Goal: Check status

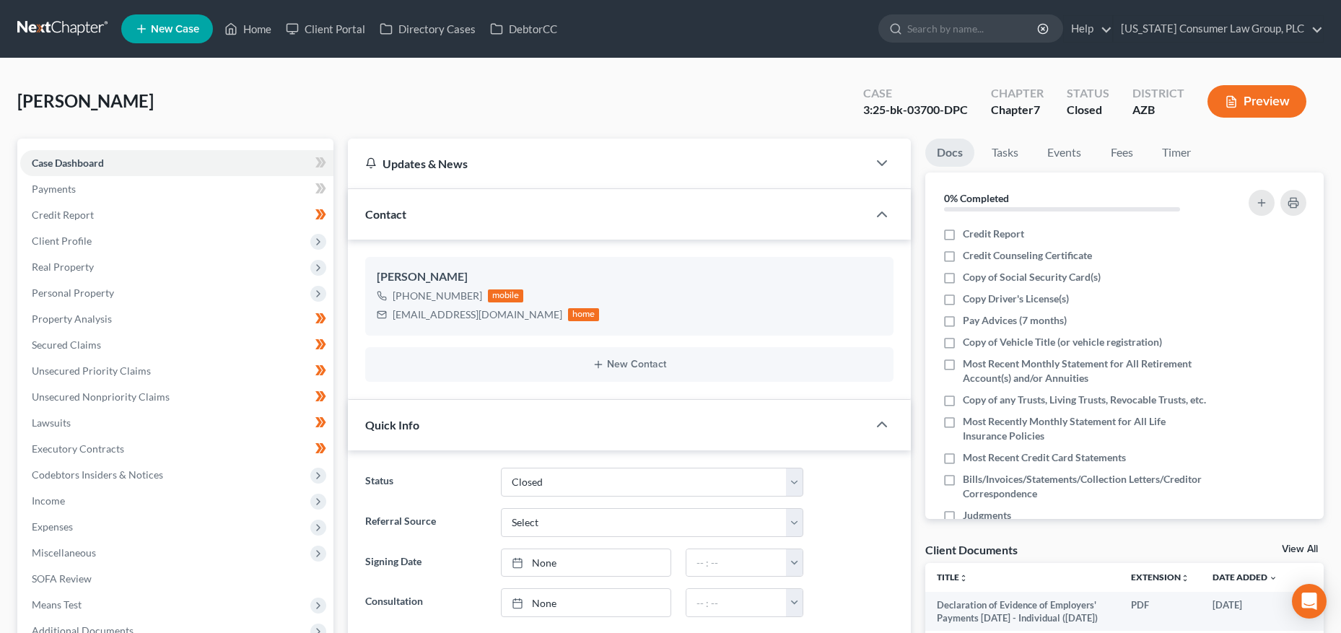
select select "2"
click at [972, 31] on input "search" at bounding box center [973, 28] width 132 height 27
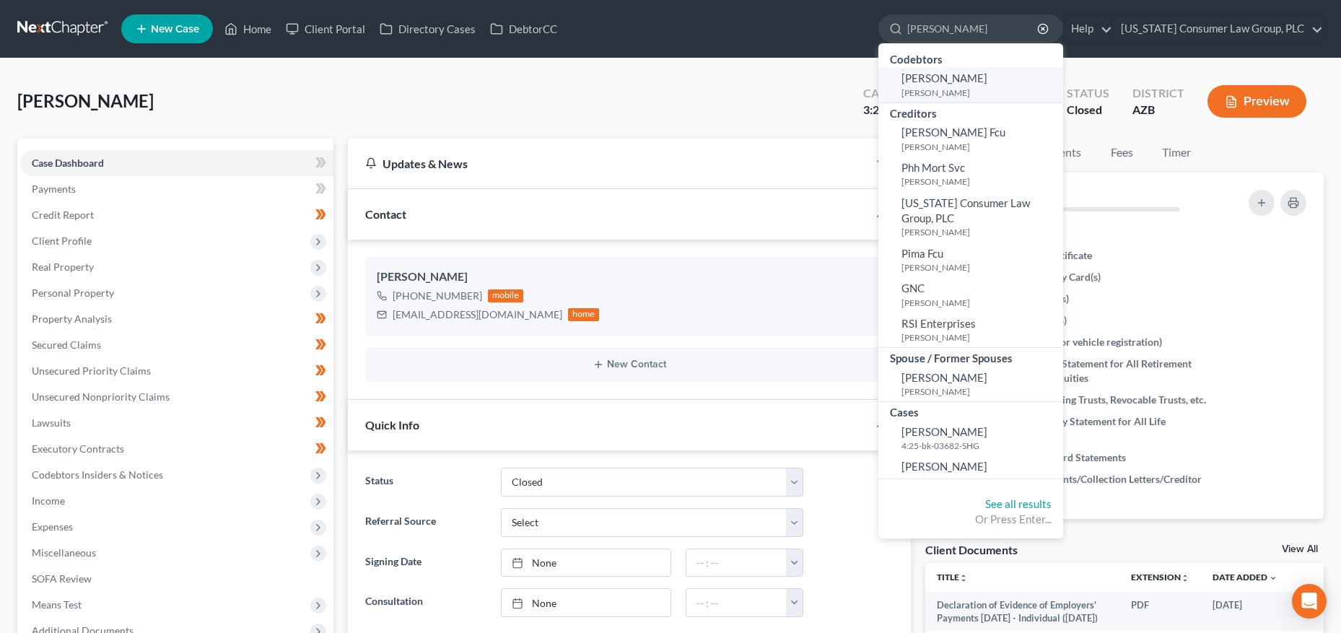
type input "[PERSON_NAME]"
click at [971, 87] on small "[PERSON_NAME]" at bounding box center [980, 93] width 158 height 12
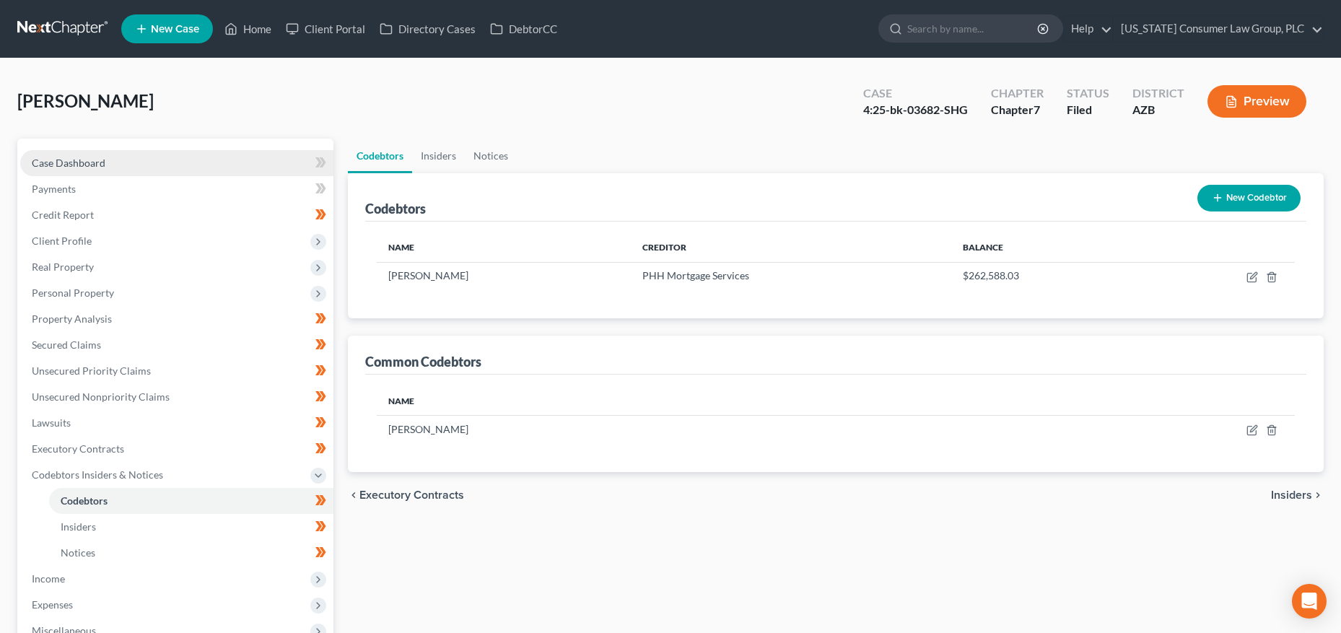
click at [101, 163] on span "Case Dashboard" at bounding box center [69, 163] width 74 height 12
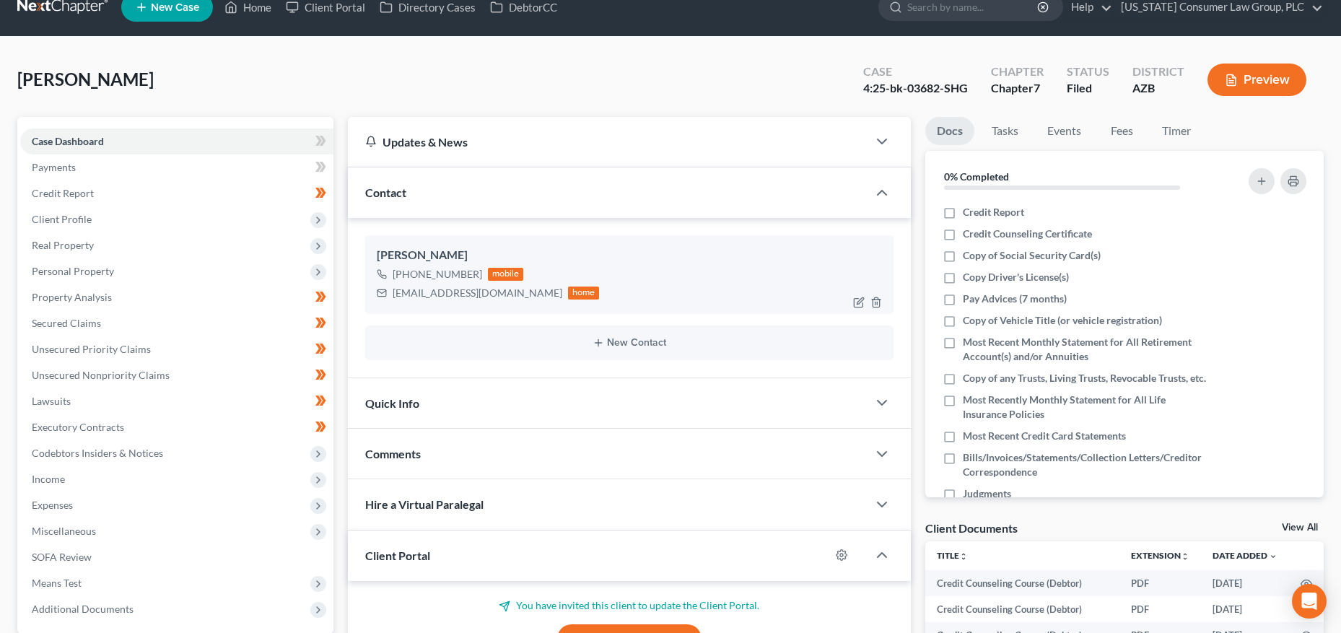
scroll to position [27, 0]
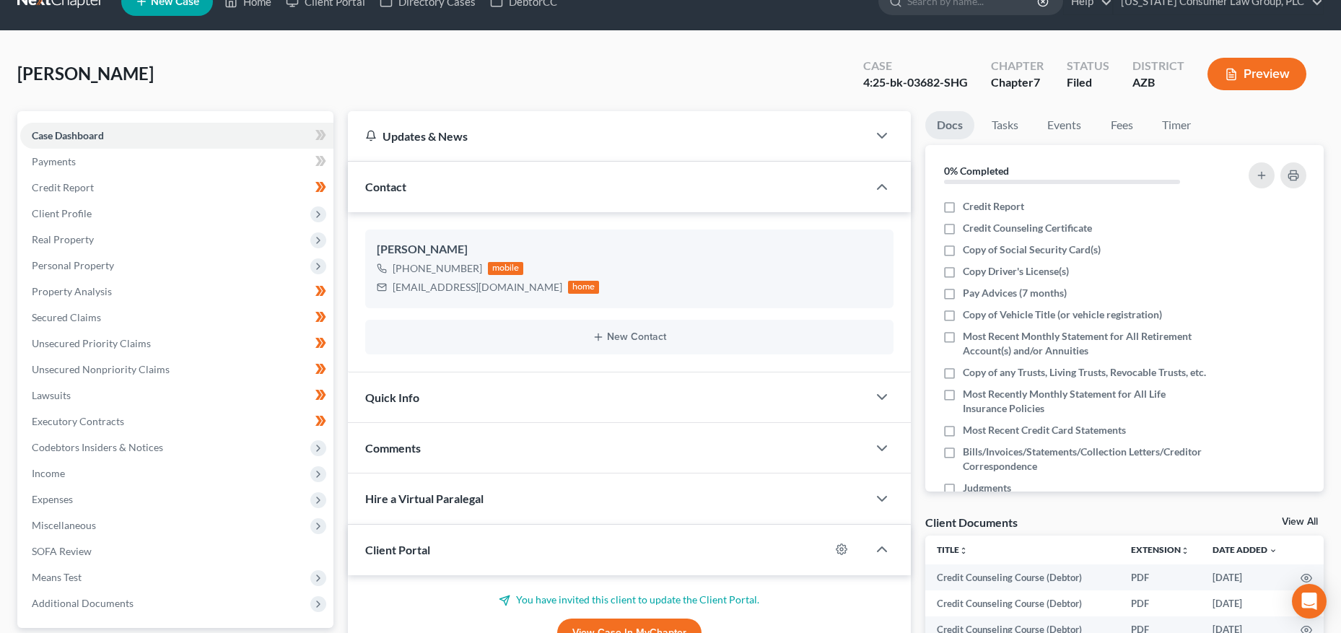
click at [454, 400] on div "Quick Info" at bounding box center [608, 397] width 520 height 50
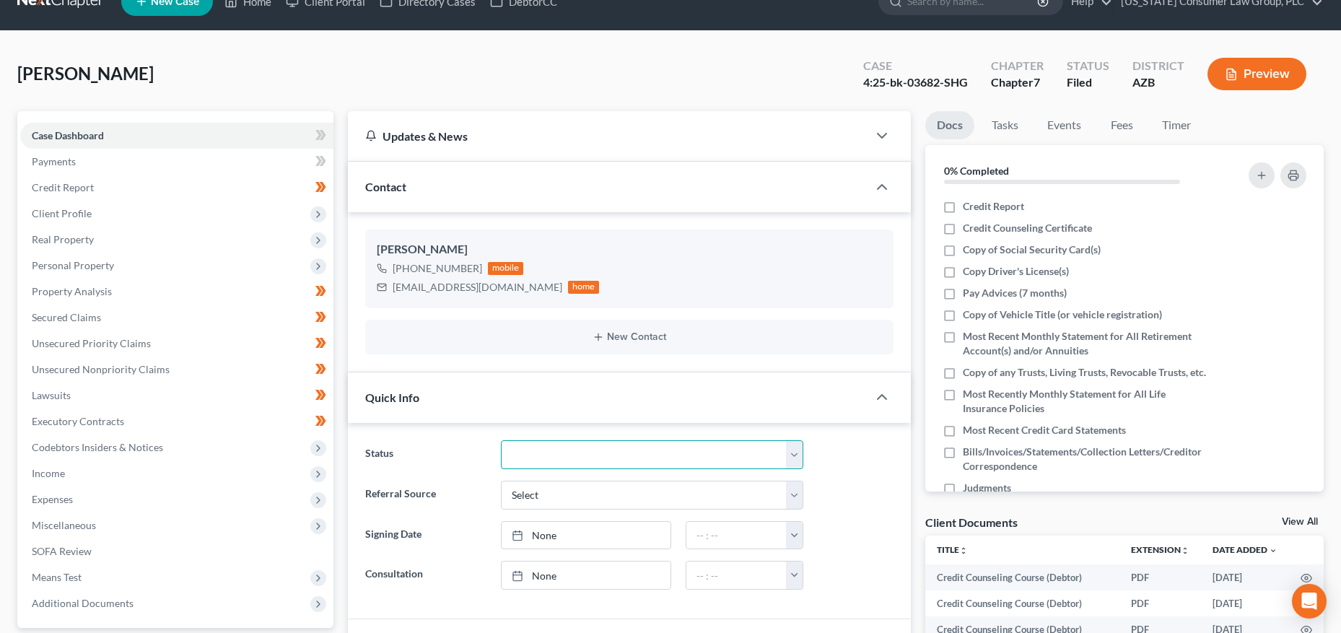
click at [534, 450] on select "Answer Filed Client Closed Did Not Hire Discharged Dismissed Filed In Progress …" at bounding box center [652, 454] width 302 height 29
select select "2"
click at [501, 440] on select "Answer Filed Client Closed Did Not Hire Discharged Dismissed Filed In Progress …" at bounding box center [652, 454] width 302 height 29
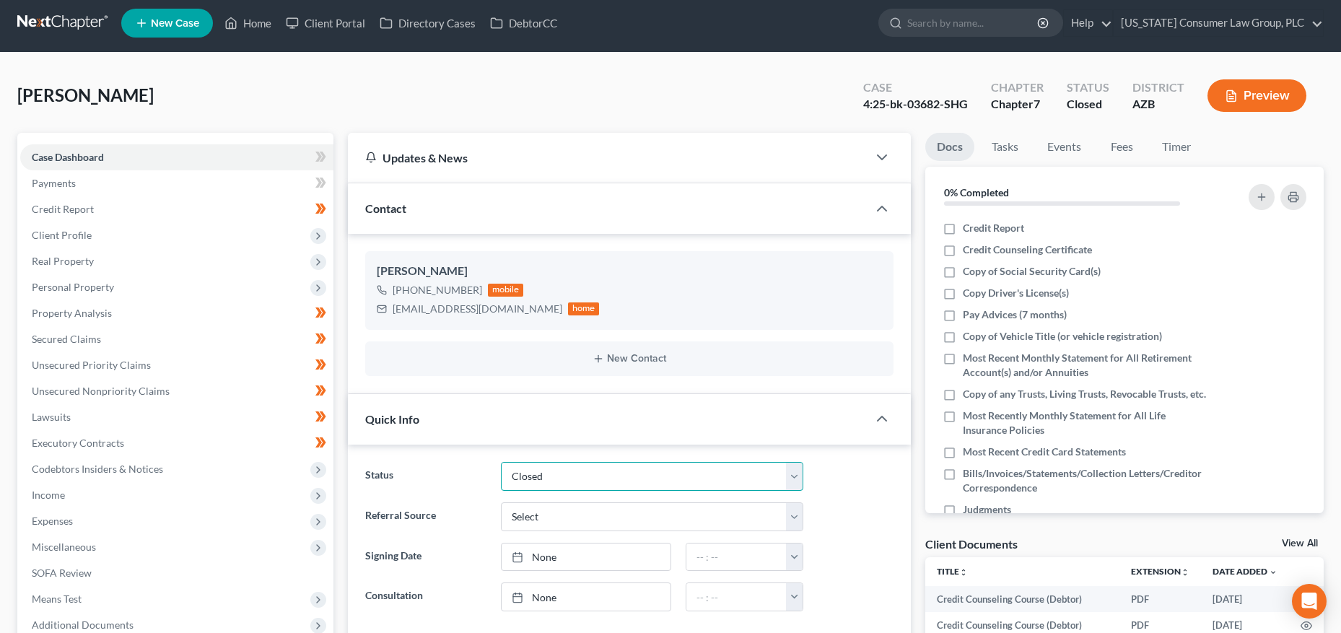
scroll to position [0, 0]
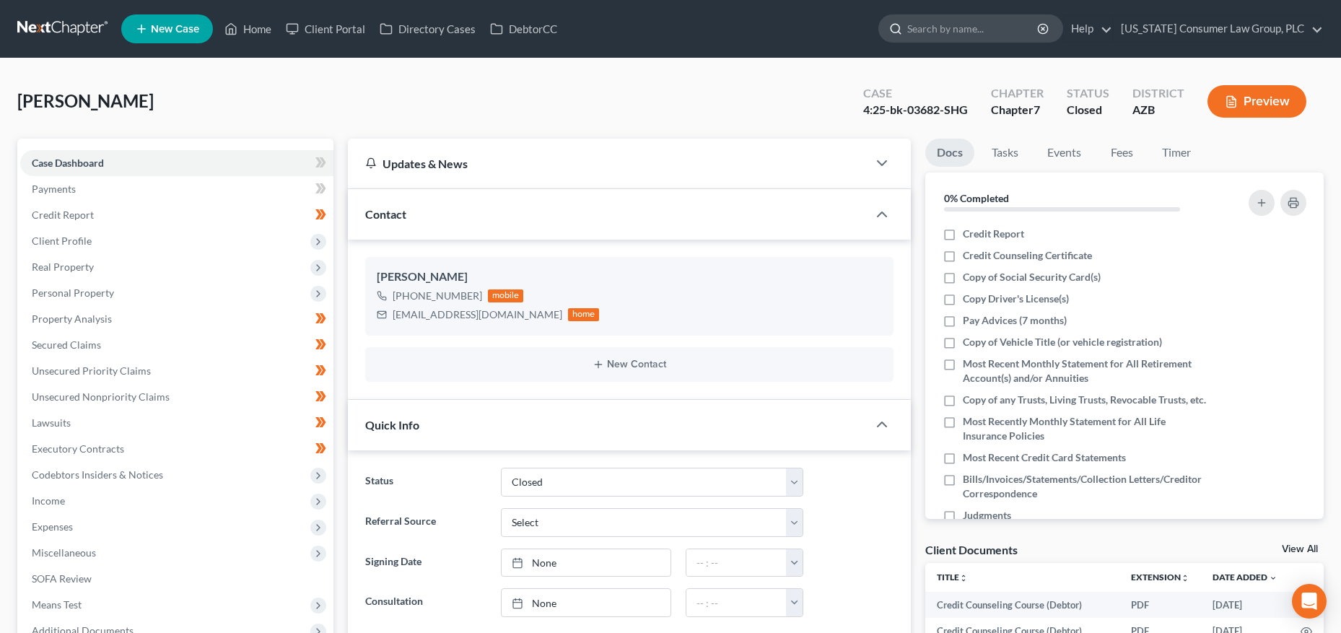
click at [956, 32] on input "search" at bounding box center [973, 28] width 132 height 27
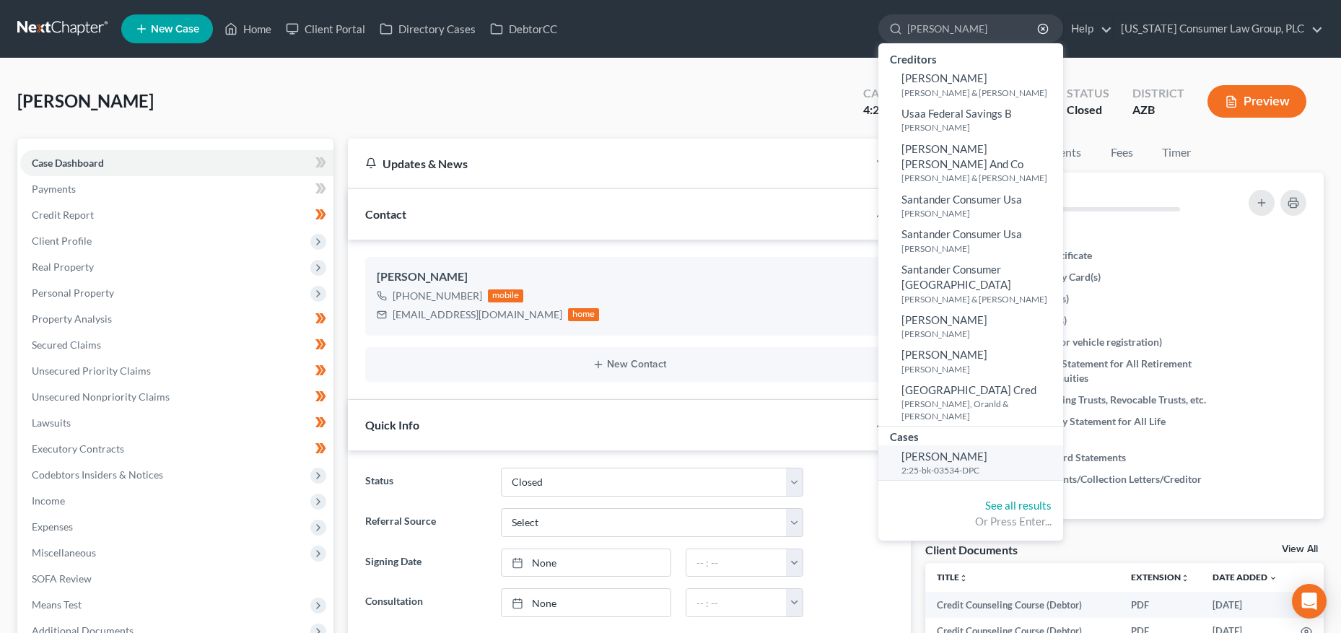
type input "[PERSON_NAME]"
click at [932, 464] on small "2:25-bk-03534-DPC" at bounding box center [980, 470] width 158 height 12
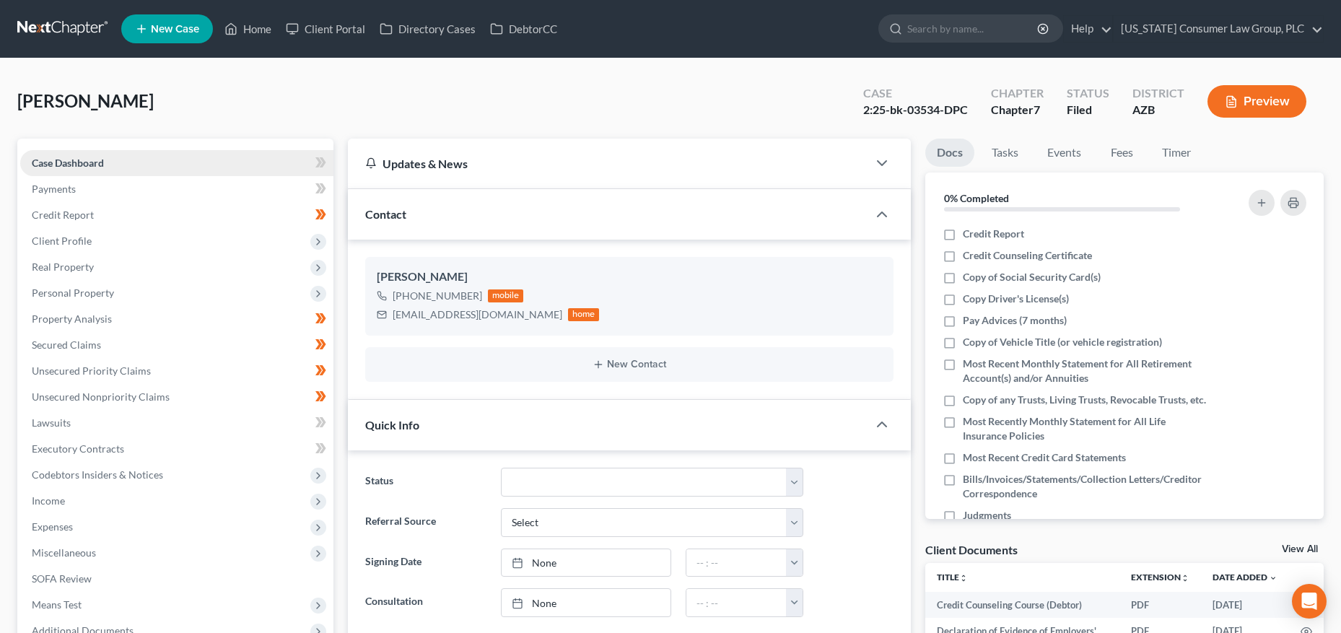
click at [100, 162] on span "Case Dashboard" at bounding box center [68, 163] width 72 height 12
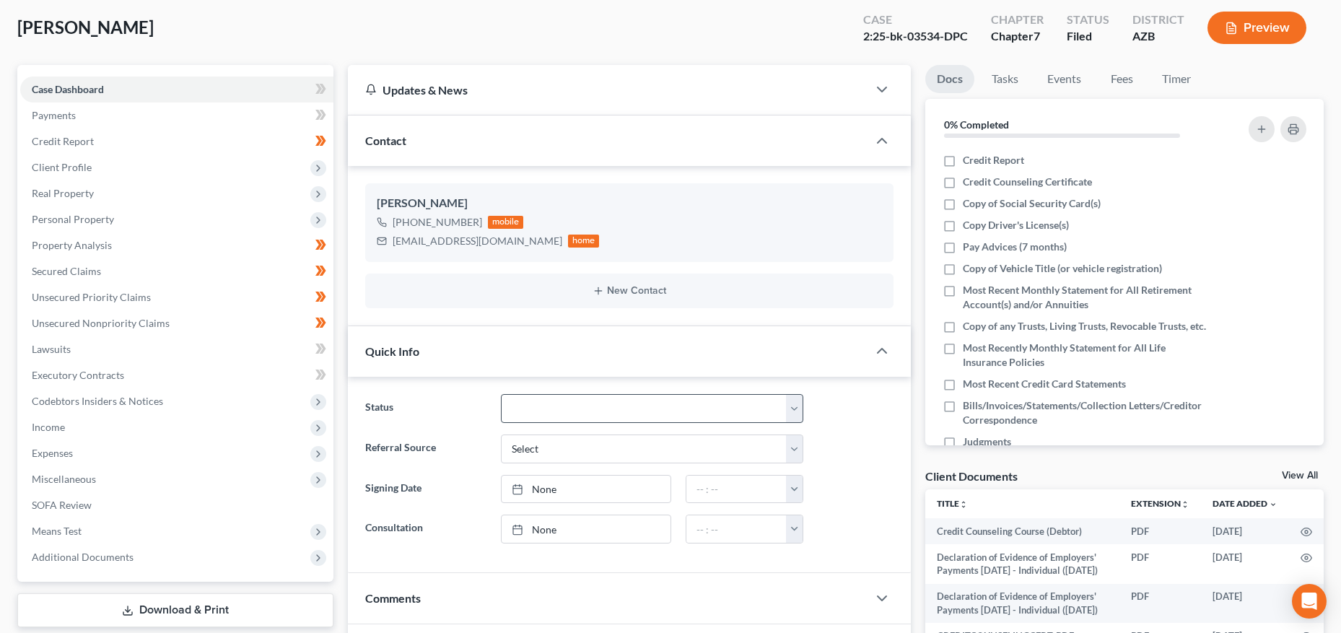
scroll to position [90, 0]
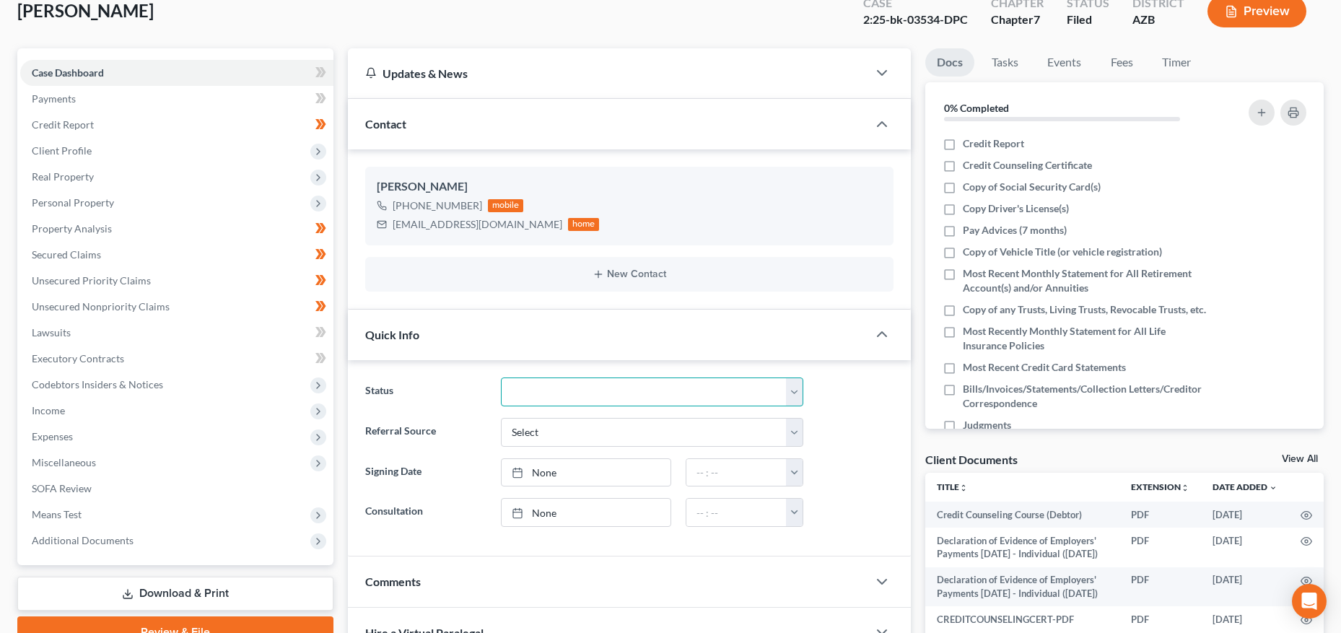
click at [534, 390] on select "Answer Filed Client Closed Did Not Hire Discharged Dismissed Filed In Progress …" at bounding box center [652, 391] width 302 height 29
select select "2"
click at [501, 377] on select "Answer Filed Client Closed Did Not Hire Discharged Dismissed Filed In Progress …" at bounding box center [652, 391] width 302 height 29
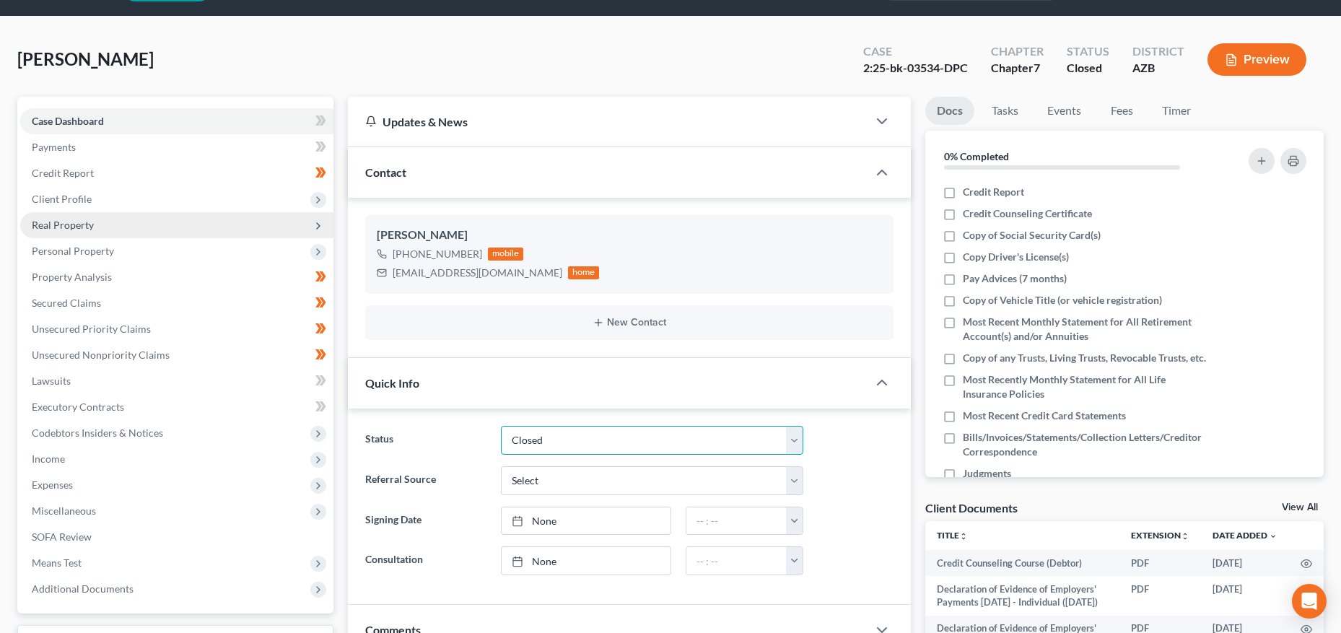
scroll to position [0, 0]
